Goal: Task Accomplishment & Management: Manage account settings

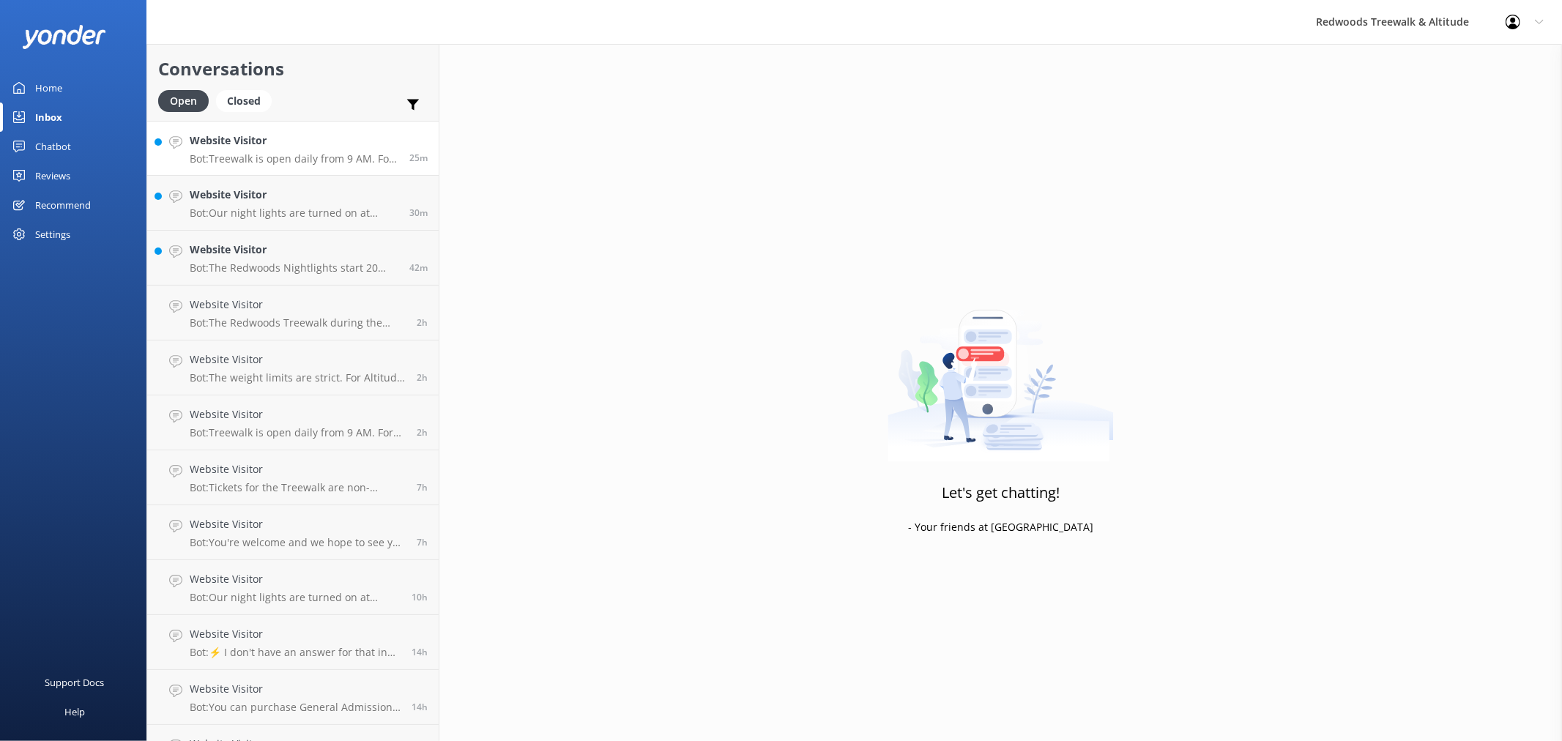
click at [244, 143] on h4 "Website Visitor" at bounding box center [294, 141] width 209 height 16
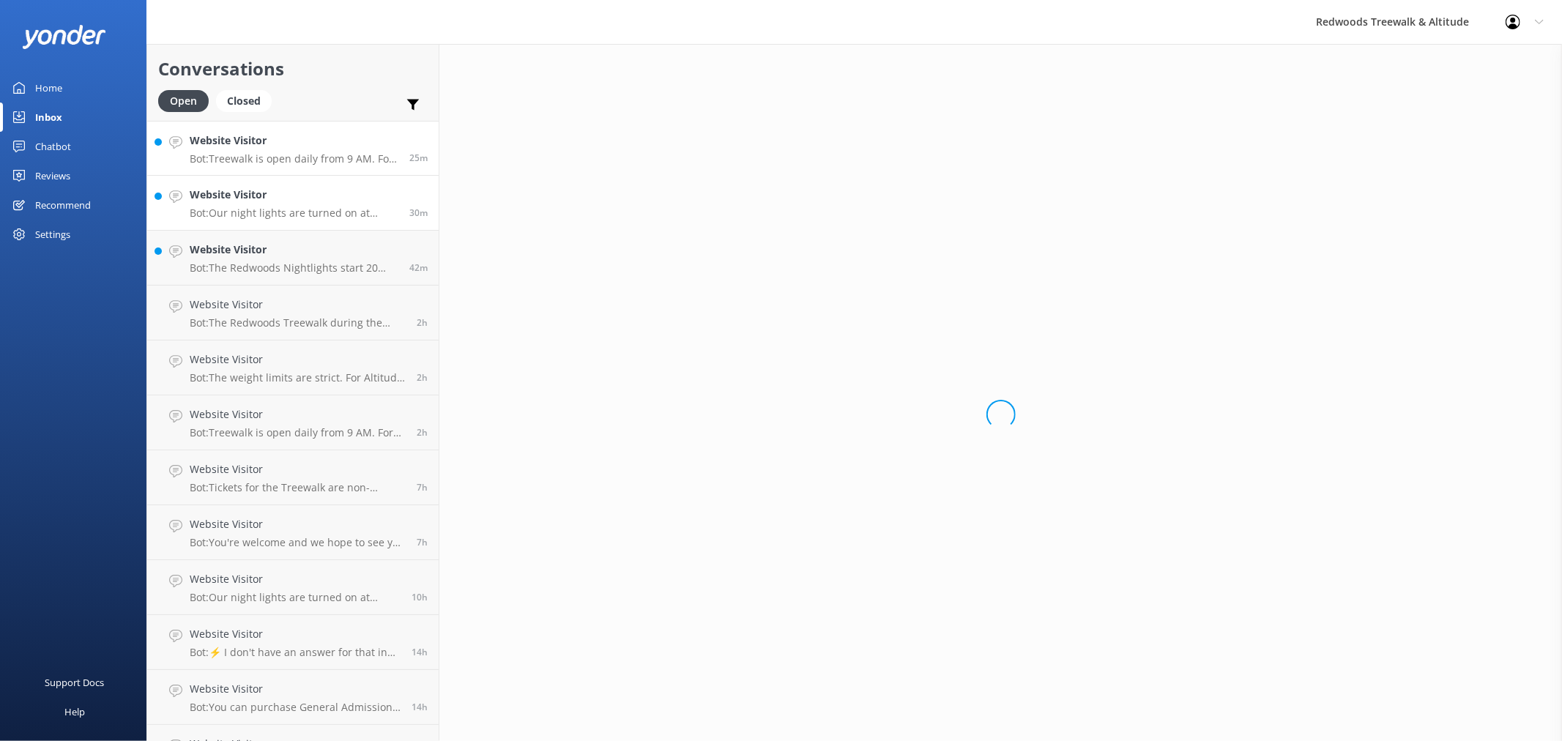
click at [247, 195] on h4 "Website Visitor" at bounding box center [294, 195] width 209 height 16
click at [236, 243] on h4 "Website Visitor" at bounding box center [294, 250] width 209 height 16
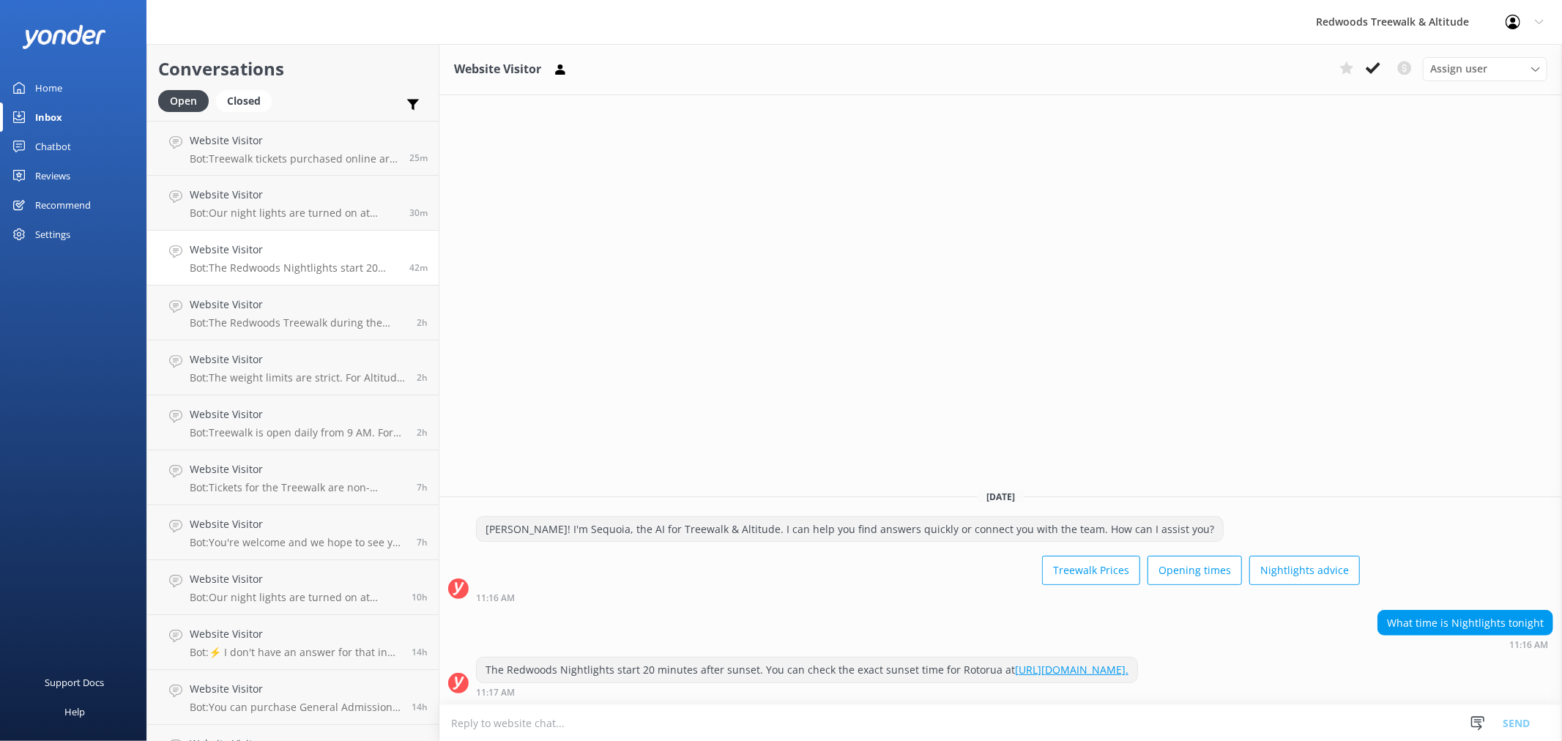
click at [89, 90] on link "Home" at bounding box center [73, 87] width 146 height 29
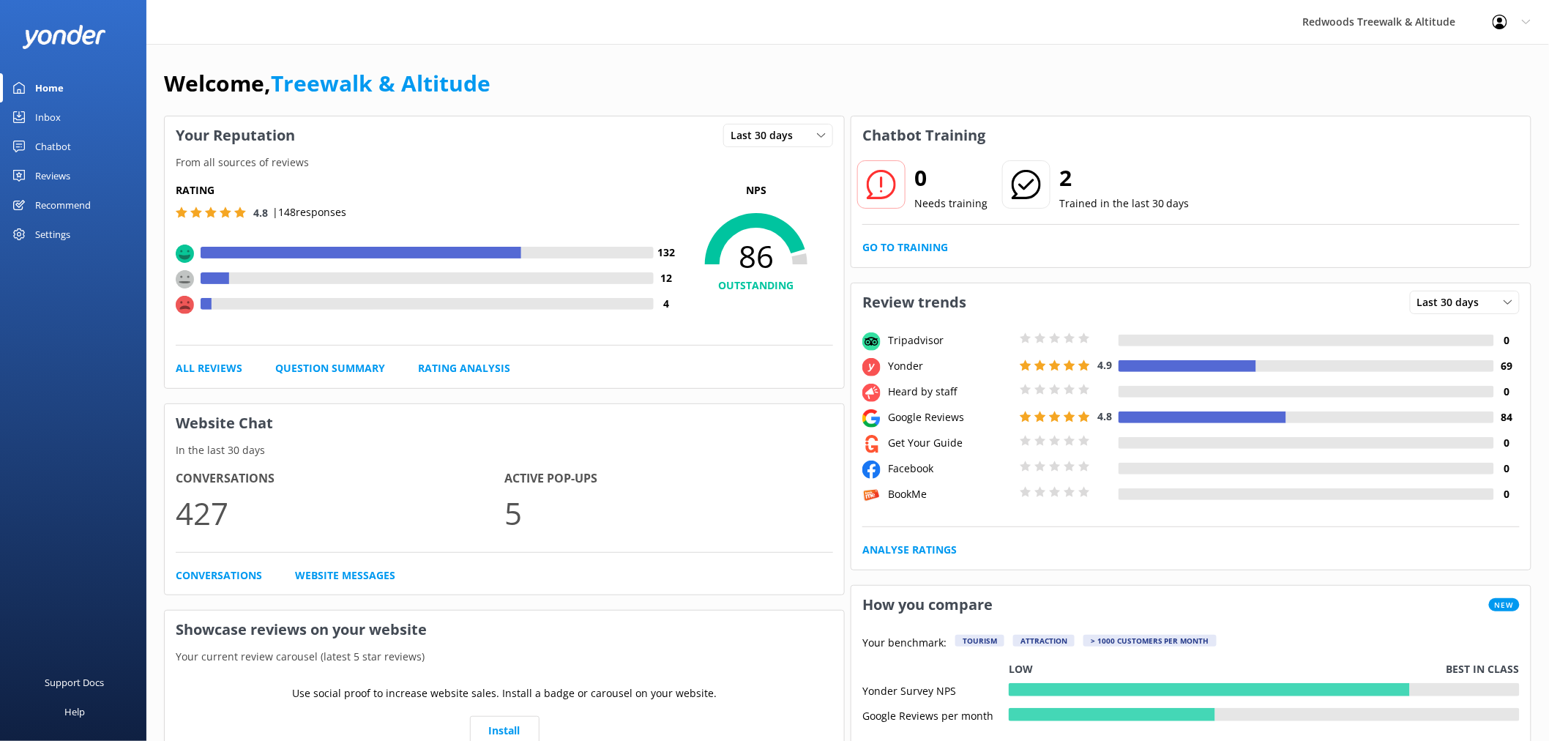
click at [53, 193] on div "Recommend" at bounding box center [63, 204] width 56 height 29
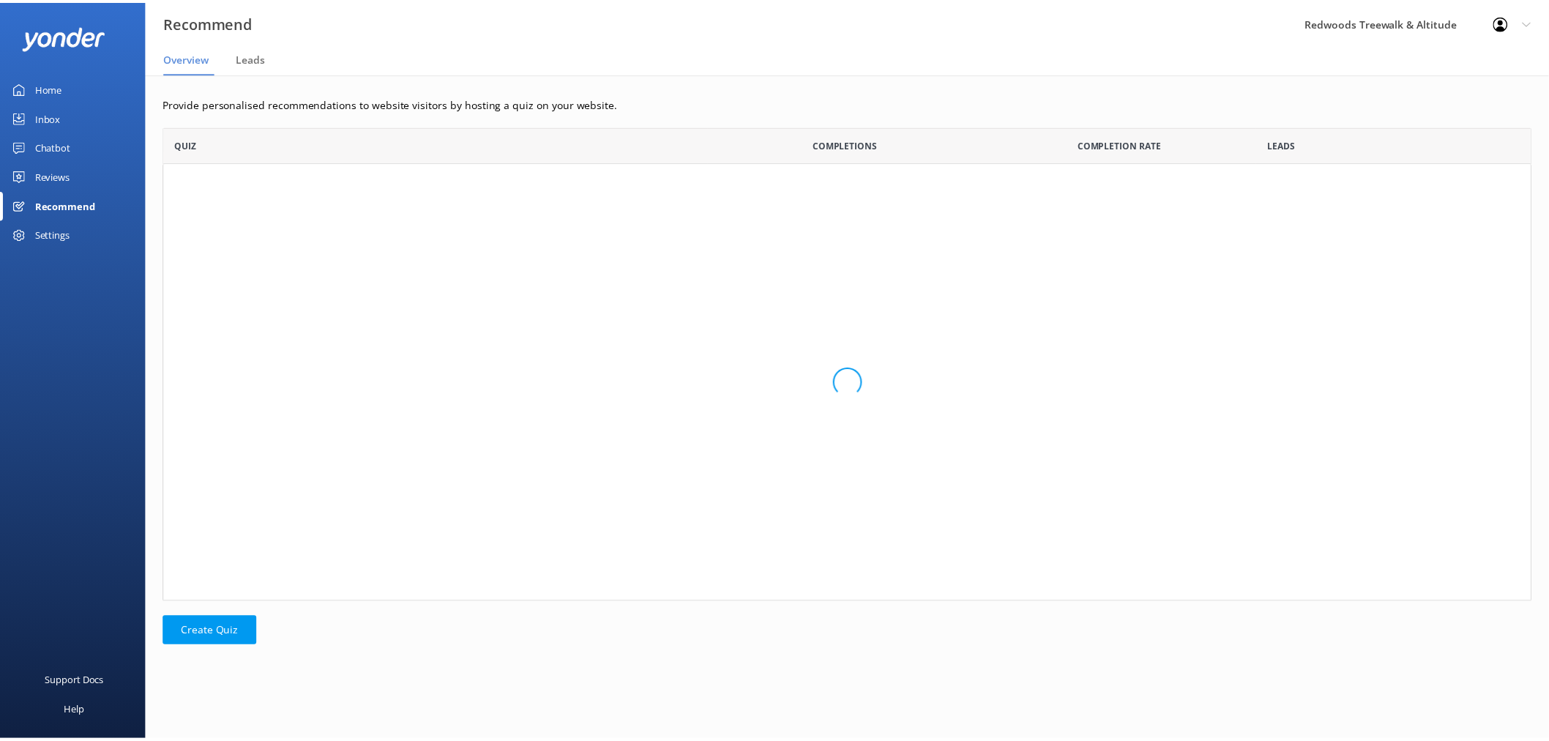
scroll to position [464, 1368]
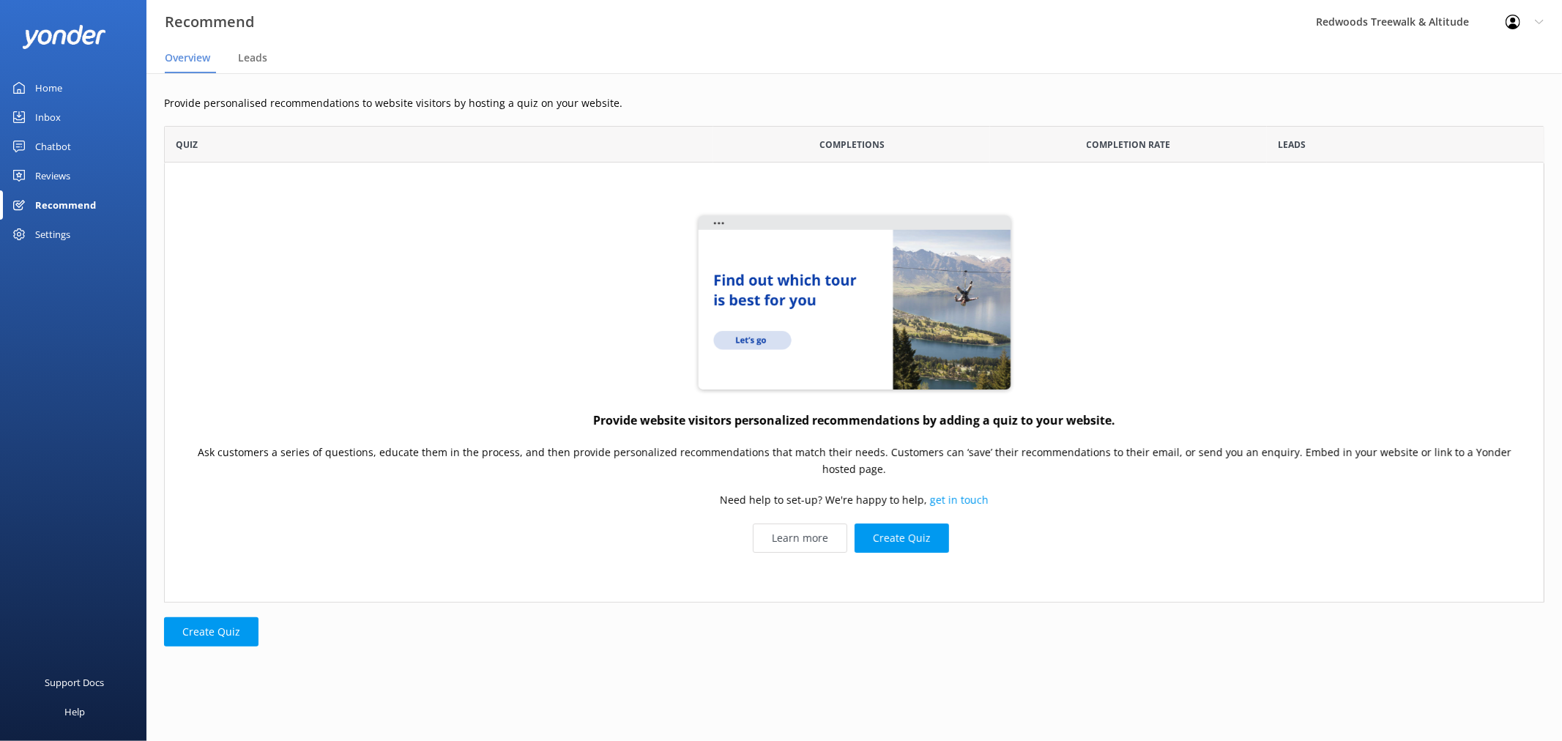
click at [67, 174] on div "Reviews" at bounding box center [52, 175] width 35 height 29
